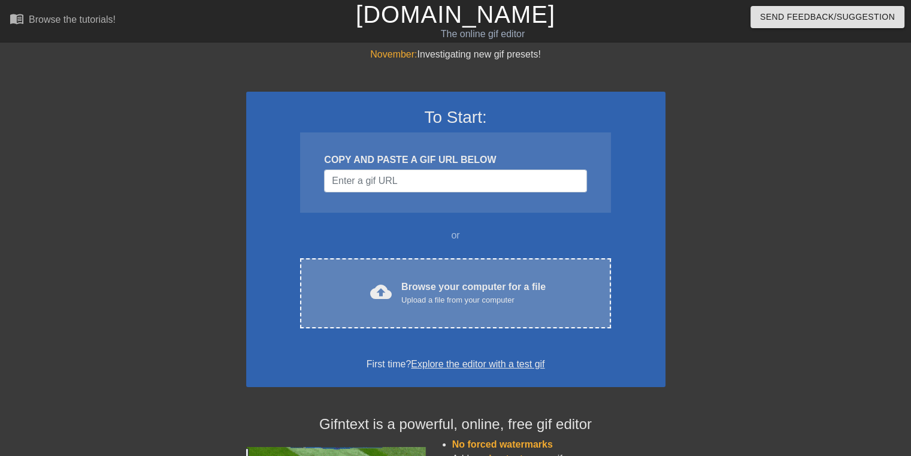
click at [550, 292] on div "cloud_upload Browse your computer for a file Upload a file from your computer" at bounding box center [455, 293] width 260 height 27
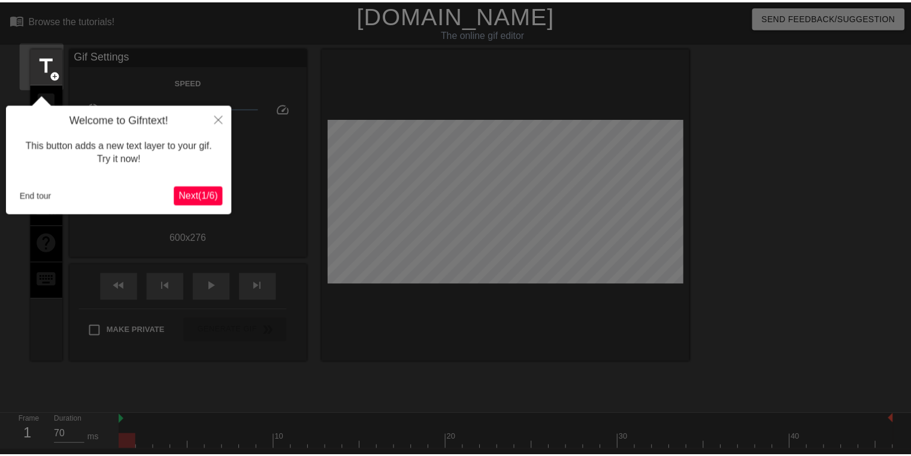
scroll to position [29, 0]
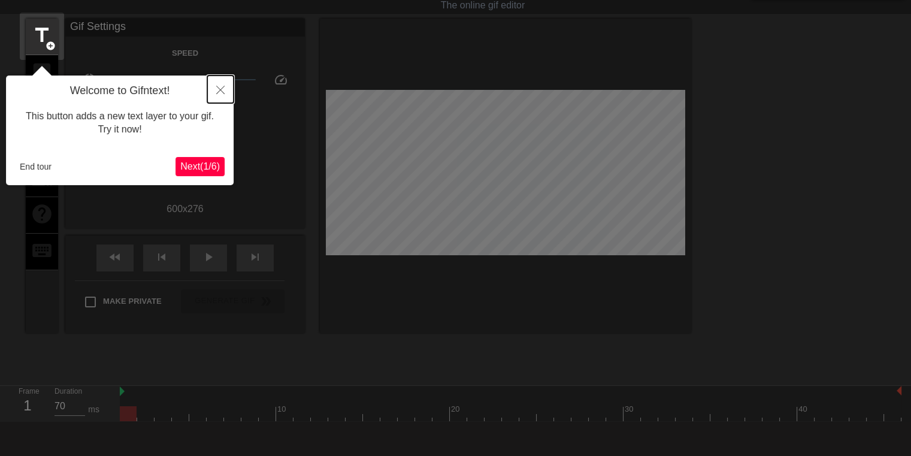
click at [220, 87] on icon "Close" at bounding box center [220, 90] width 8 height 8
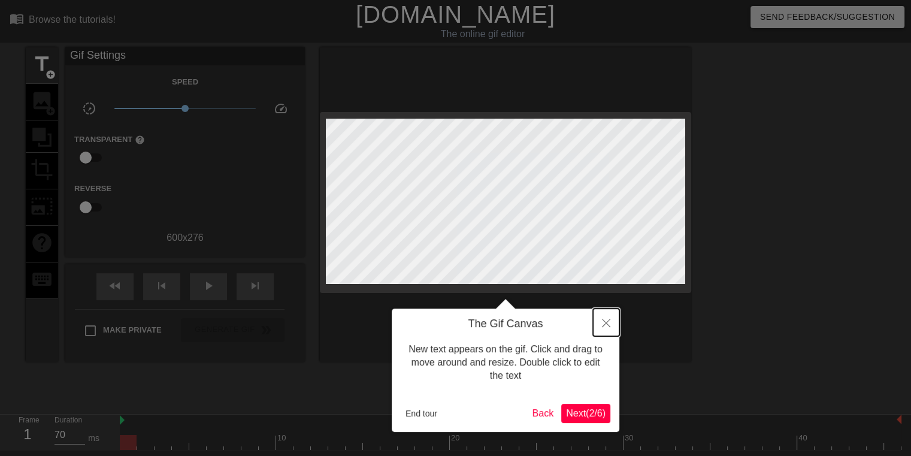
click at [606, 320] on icon "Close" at bounding box center [606, 323] width 8 height 8
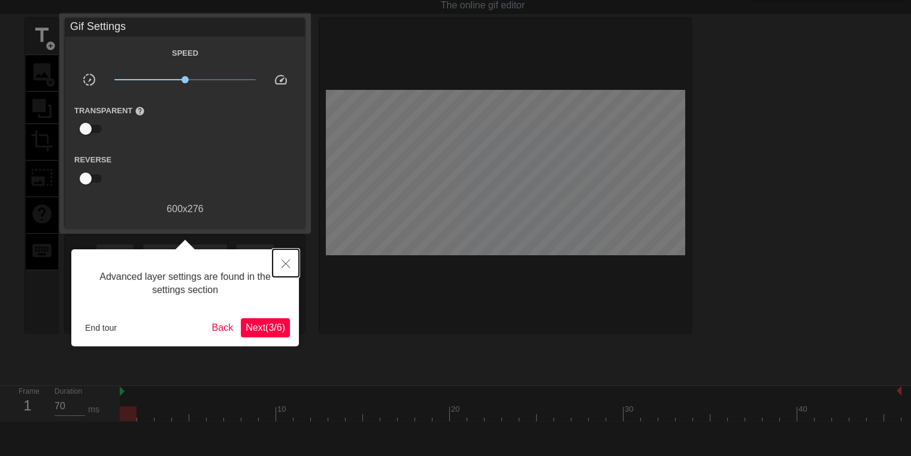
click at [289, 261] on icon "Close" at bounding box center [286, 263] width 8 height 8
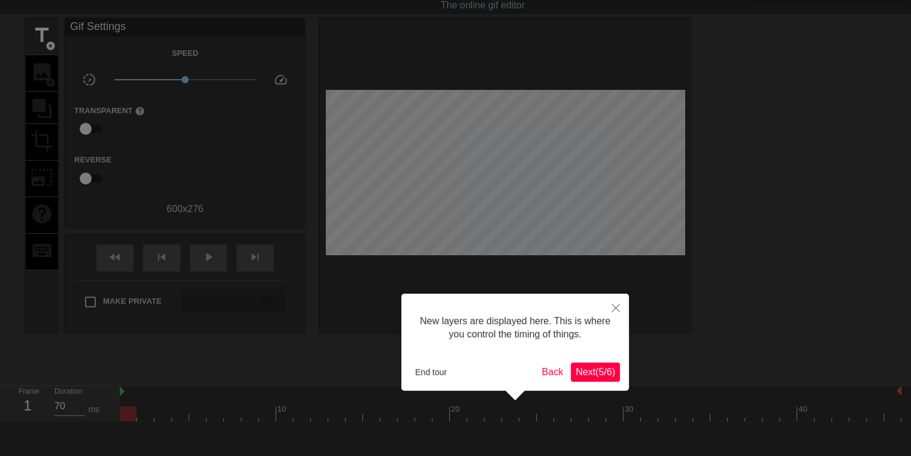
scroll to position [10, 0]
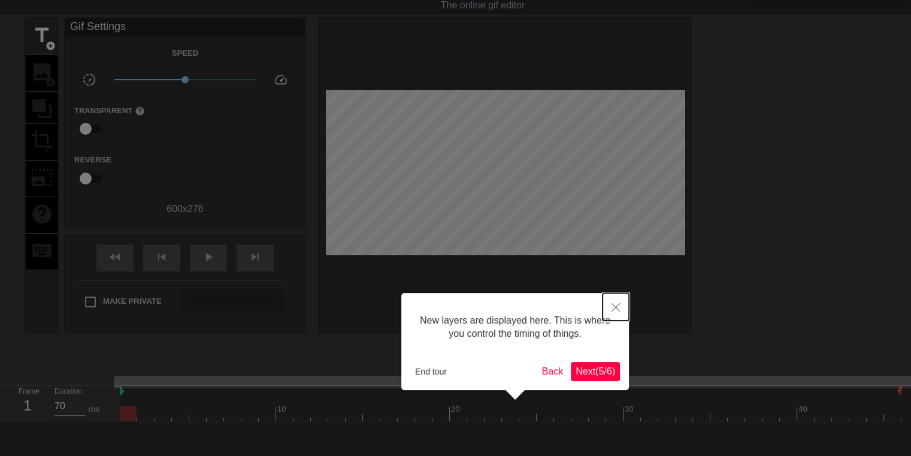
click at [615, 309] on icon "Close" at bounding box center [616, 307] width 8 height 8
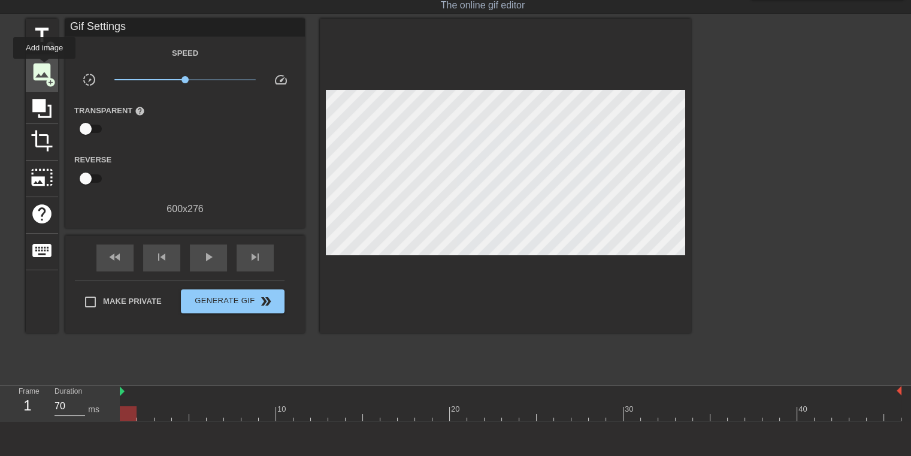
click at [40, 62] on span "image" at bounding box center [42, 72] width 23 height 23
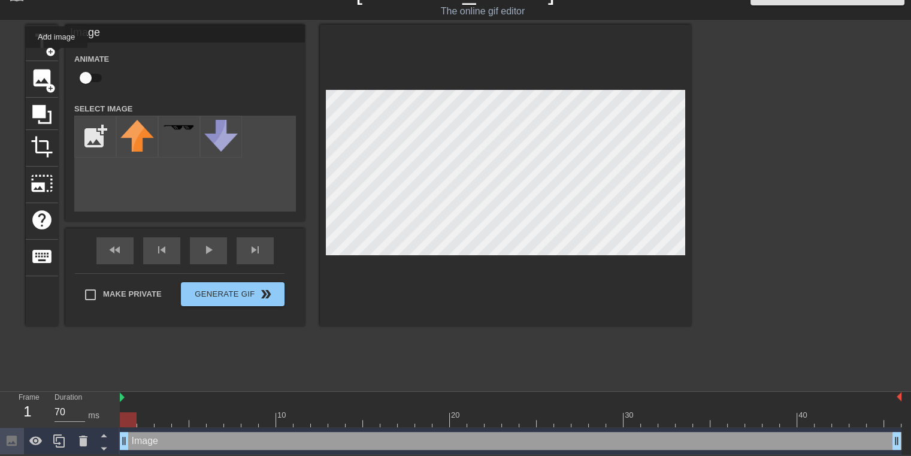
scroll to position [24, 0]
click at [100, 131] on input "file" at bounding box center [95, 136] width 41 height 41
type input "C:\fakepath\stupidguya.png"
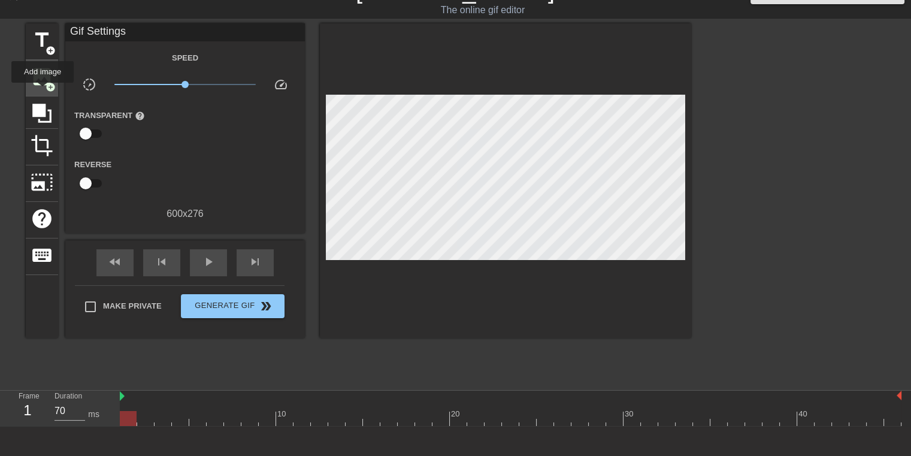
click at [43, 80] on span "image" at bounding box center [42, 76] width 23 height 23
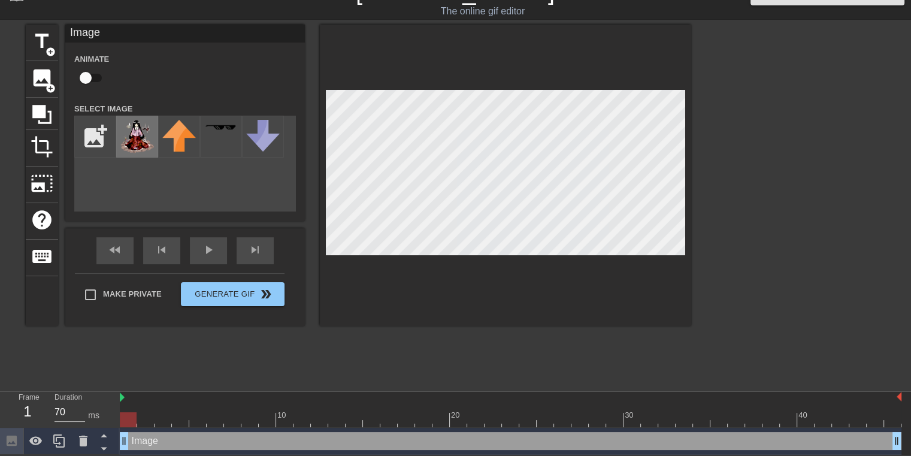
click at [139, 139] on img at bounding box center [137, 137] width 34 height 34
click at [592, 259] on div at bounding box center [505, 175] width 371 height 301
click at [134, 413] on div at bounding box center [128, 419] width 17 height 15
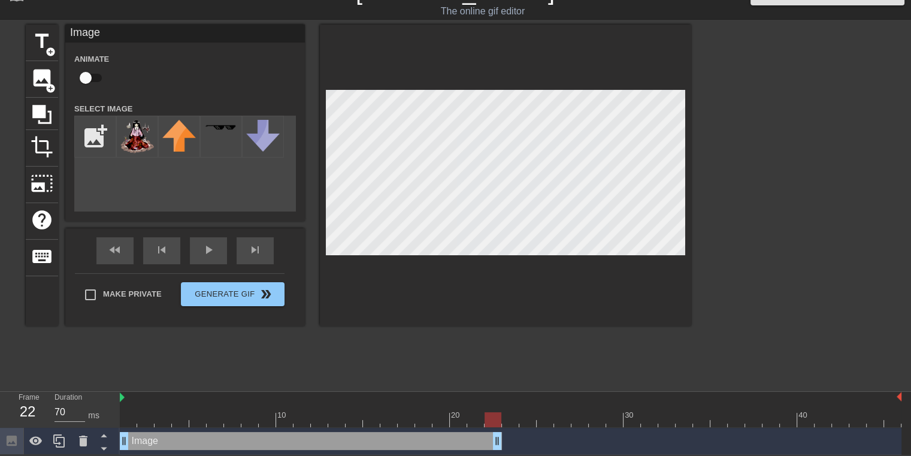
drag, startPoint x: 900, startPoint y: 442, endPoint x: 507, endPoint y: 436, distance: 392.4
click at [507, 436] on div "Image drag_handle drag_handle" at bounding box center [511, 441] width 782 height 18
drag, startPoint x: 525, startPoint y: 422, endPoint x: 501, endPoint y: 425, distance: 24.2
click at [501, 425] on div at bounding box center [493, 419] width 17 height 15
click at [594, 87] on div at bounding box center [505, 175] width 371 height 301
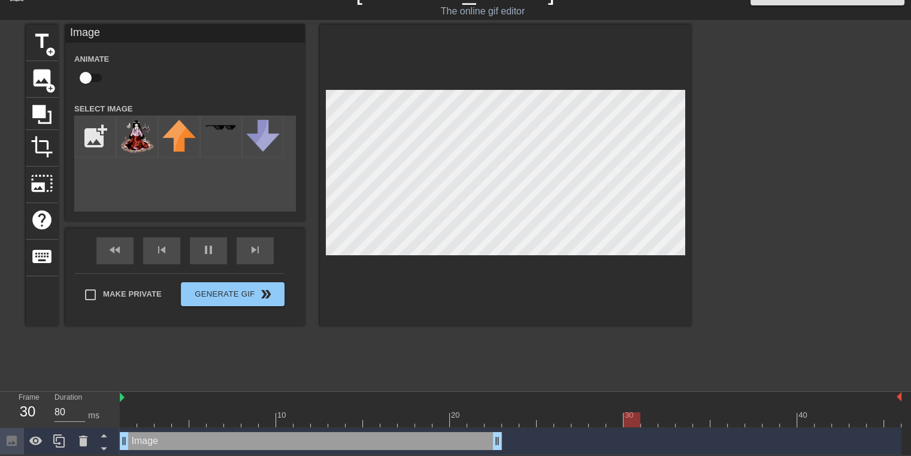
click at [780, 204] on div at bounding box center [796, 204] width 180 height 359
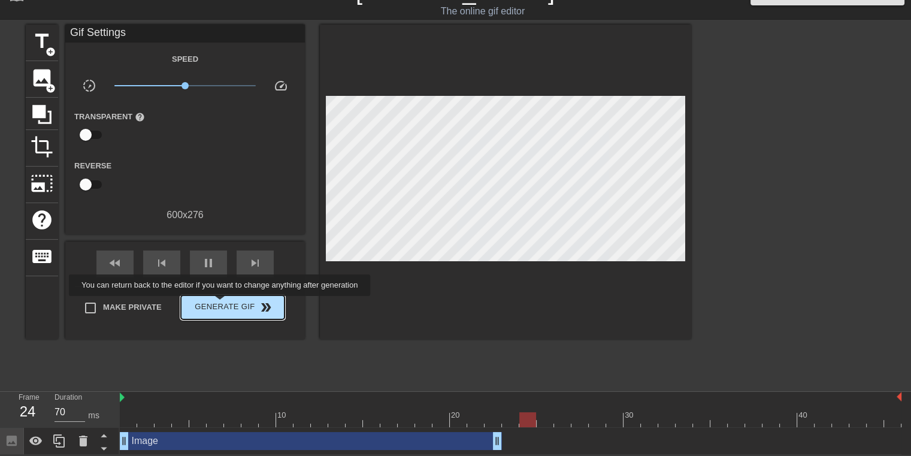
type input "80"
click at [222, 303] on span "Generate Gif double_arrow" at bounding box center [233, 307] width 94 height 14
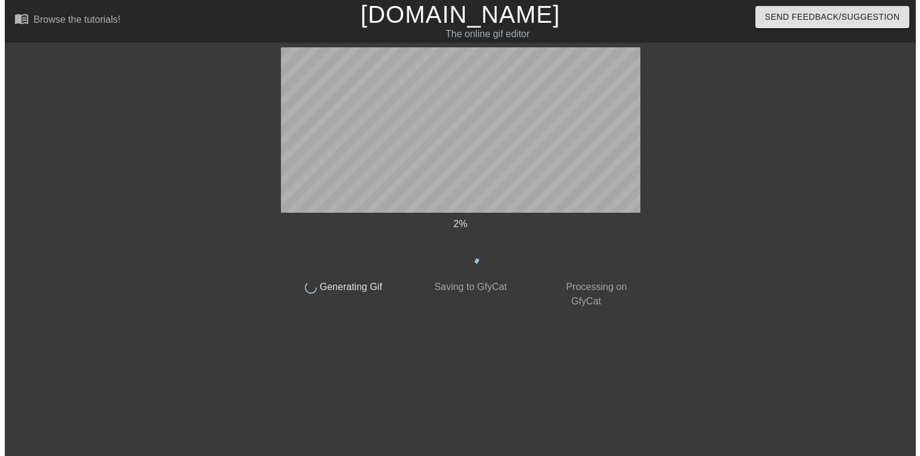
scroll to position [0, 0]
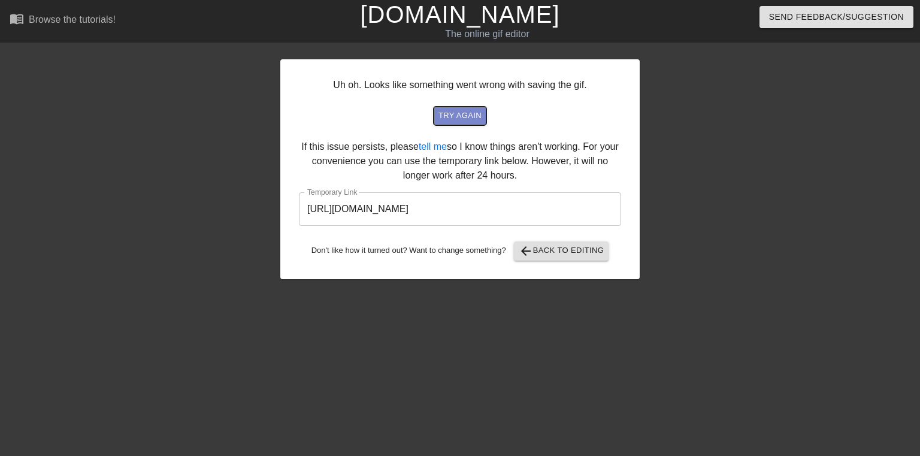
click at [469, 116] on span "try again" at bounding box center [460, 116] width 43 height 14
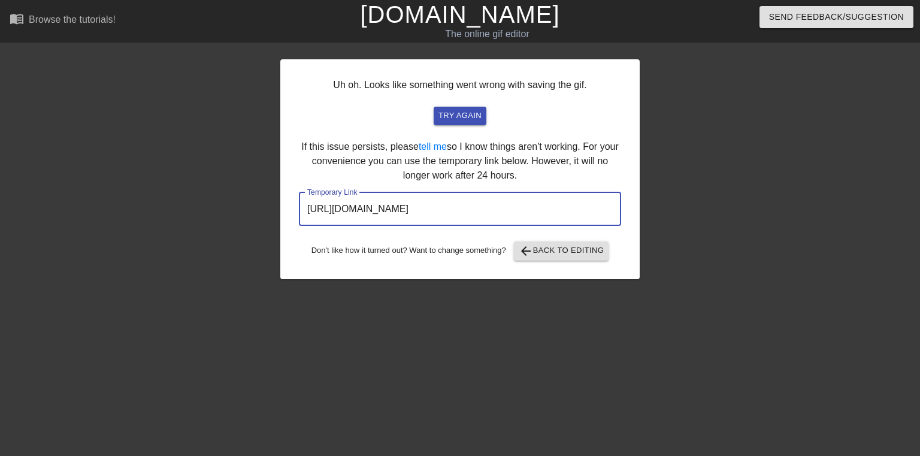
drag, startPoint x: 574, startPoint y: 211, endPoint x: 189, endPoint y: 209, distance: 385.2
click at [189, 209] on div "Uh oh. Looks like something went wrong with saving the gif. try again If this i…" at bounding box center [460, 226] width 920 height 359
